Goal: Find specific page/section: Find specific page/section

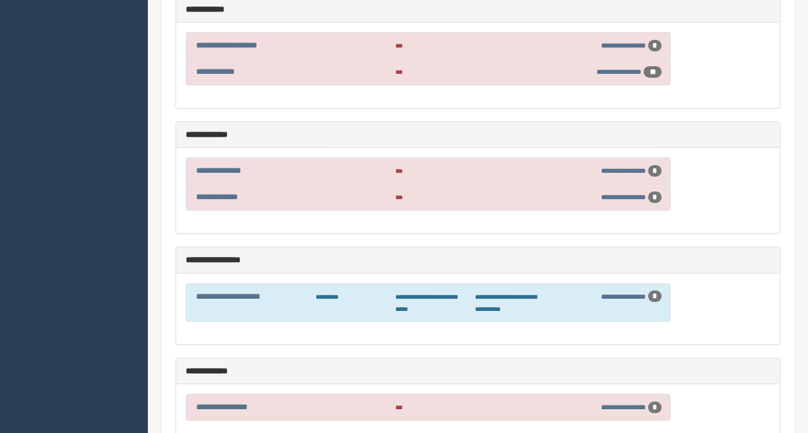
scroll to position [2193, 0]
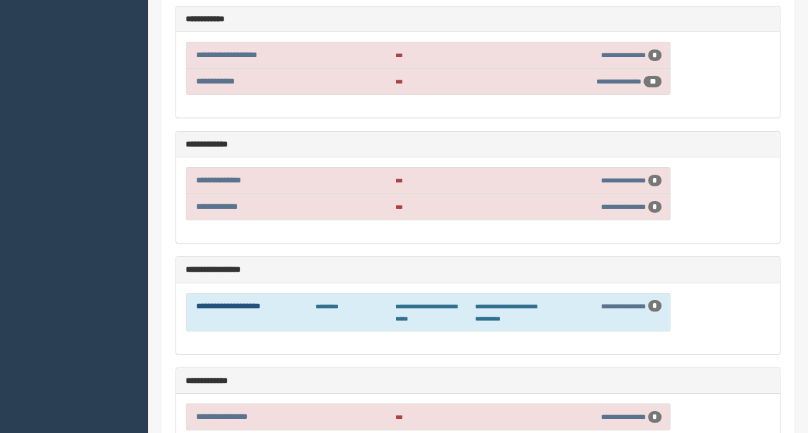
click at [205, 302] on link "**********" at bounding box center [228, 306] width 64 height 8
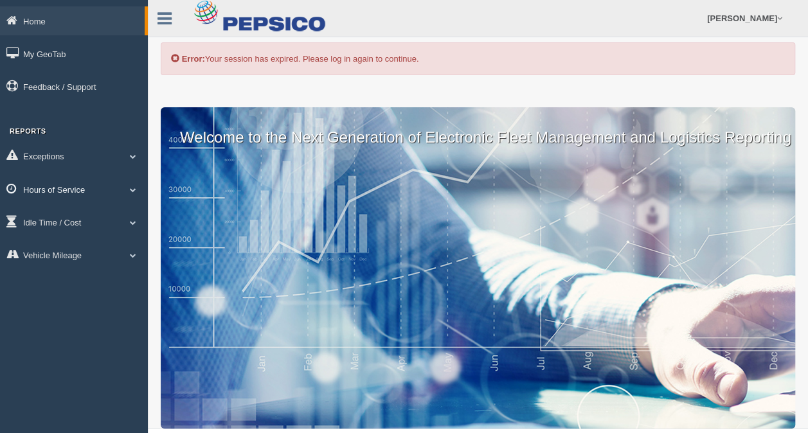
click at [132, 191] on span at bounding box center [133, 189] width 17 height 6
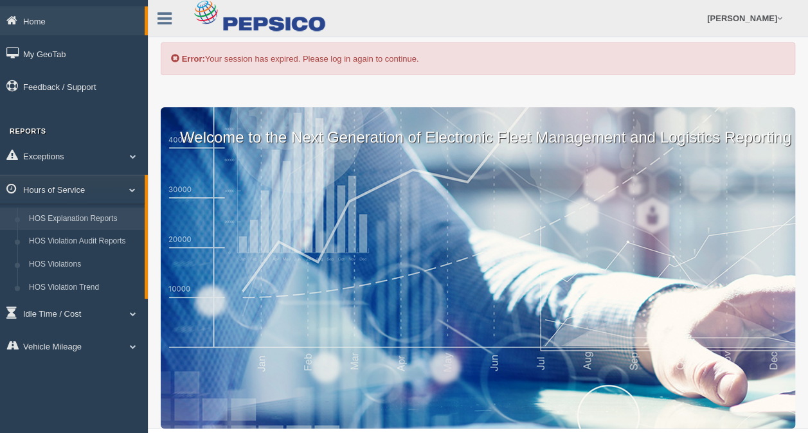
click at [72, 215] on link "HOS Explanation Reports" at bounding box center [84, 219] width 122 height 23
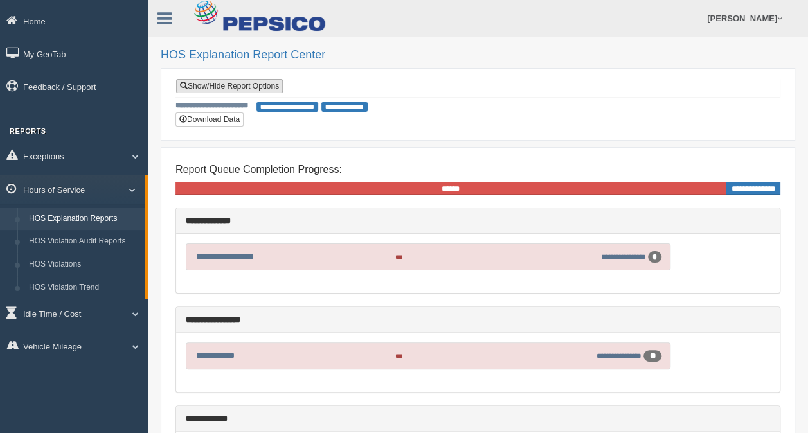
click at [232, 85] on link "Show/Hide Report Options" at bounding box center [229, 86] width 107 height 14
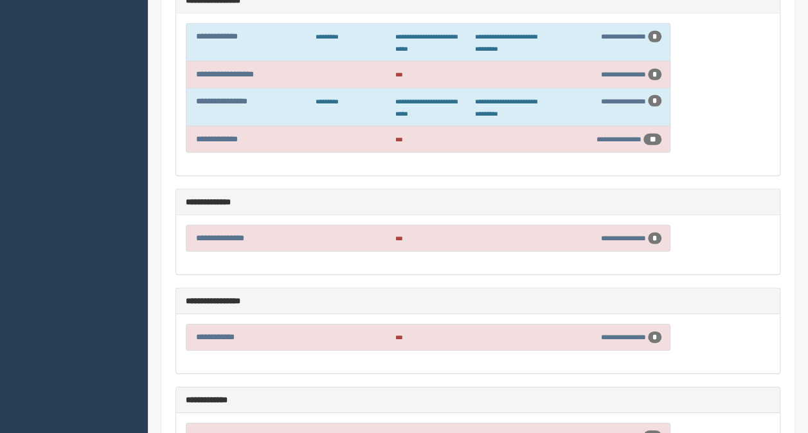
scroll to position [2383, 0]
